Goal: Find specific page/section: Find specific page/section

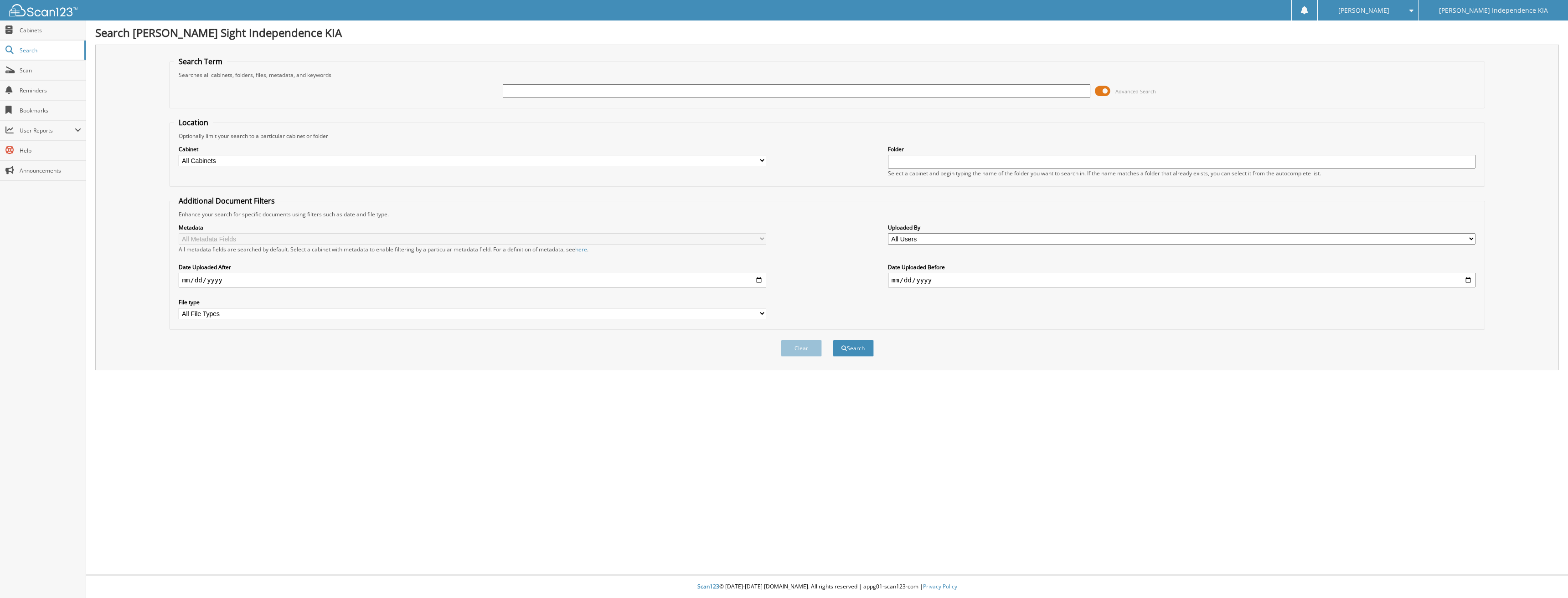
click at [580, 96] on input "text" at bounding box center [796, 91] width 588 height 14
type input "227430"
click at [833, 340] on button "Search" at bounding box center [854, 349] width 41 height 17
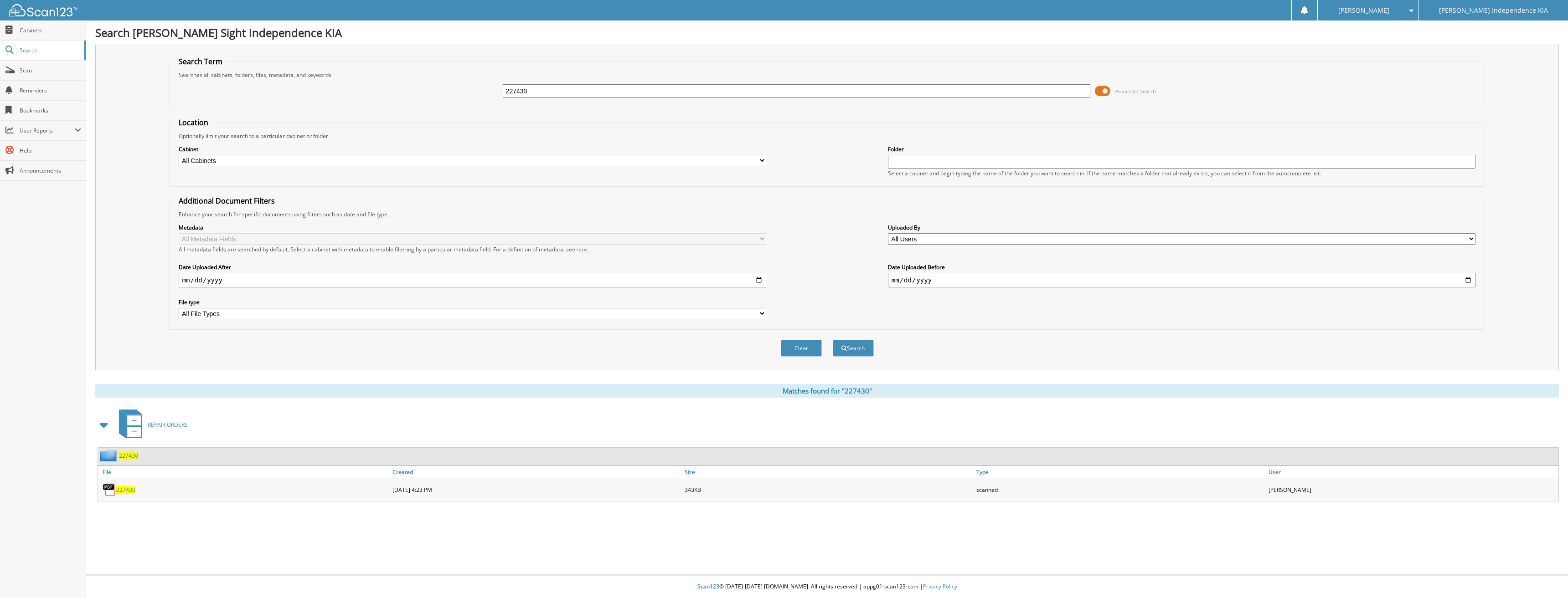
click at [135, 490] on link "227430" at bounding box center [125, 490] width 19 height 8
click at [122, 490] on span "227430" at bounding box center [125, 490] width 19 height 8
click at [132, 490] on span "227430" at bounding box center [125, 490] width 19 height 8
